Goal: Information Seeking & Learning: Learn about a topic

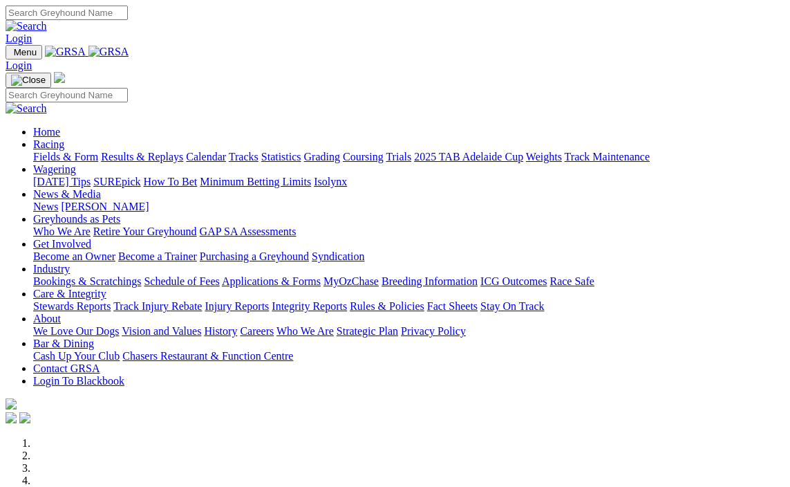
click at [64, 138] on link "Racing" at bounding box center [48, 144] width 31 height 12
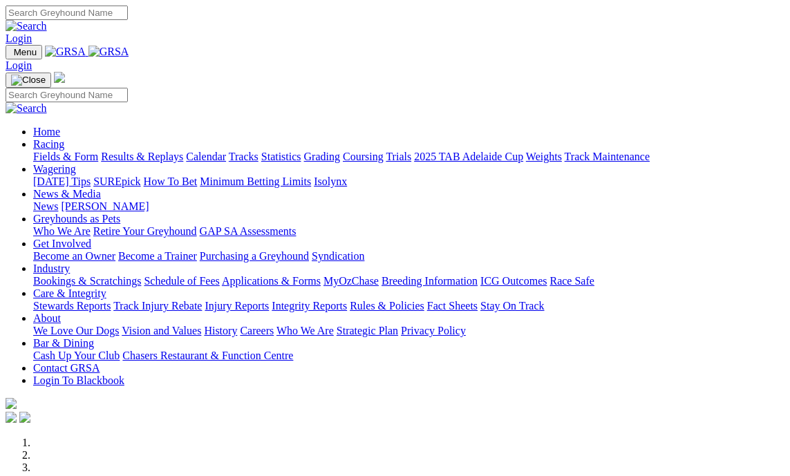
click at [68, 275] on link "Bookings & Scratchings" at bounding box center [87, 281] width 108 height 12
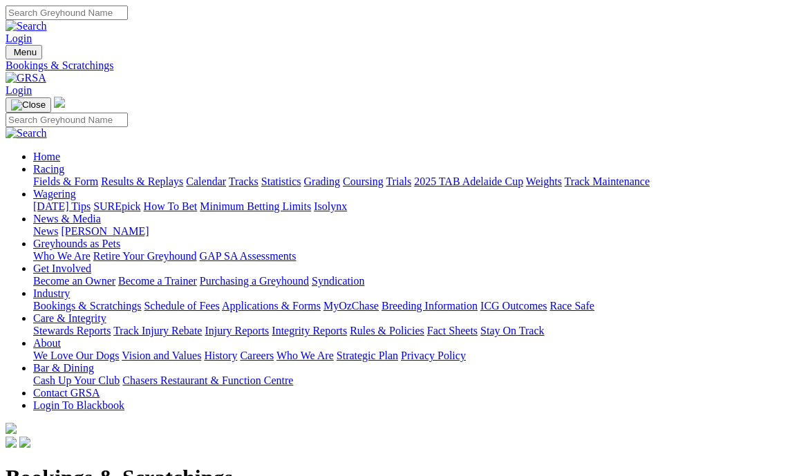
click at [36, 176] on link "Fields & Form" at bounding box center [65, 182] width 65 height 12
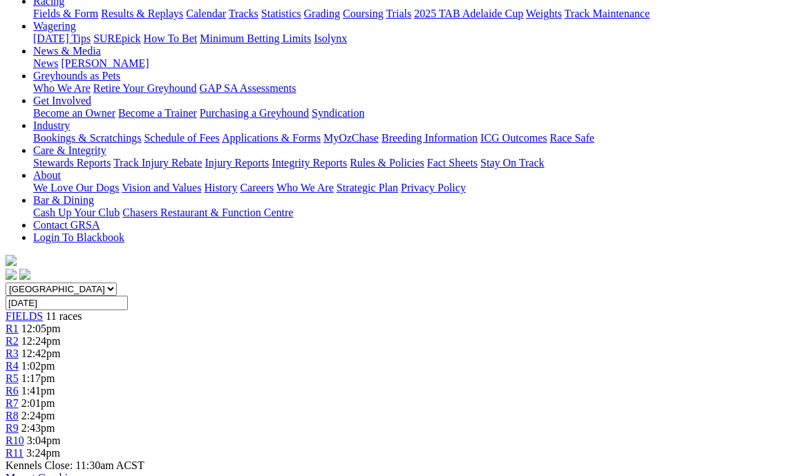
scroll to position [207, 0]
